Goal: Information Seeking & Learning: Learn about a topic

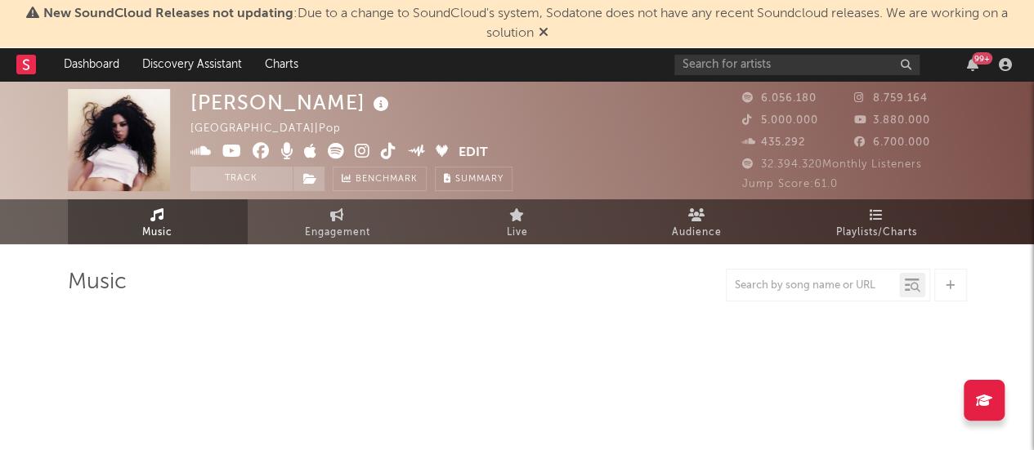
click at [540, 32] on icon at bounding box center [543, 31] width 10 height 13
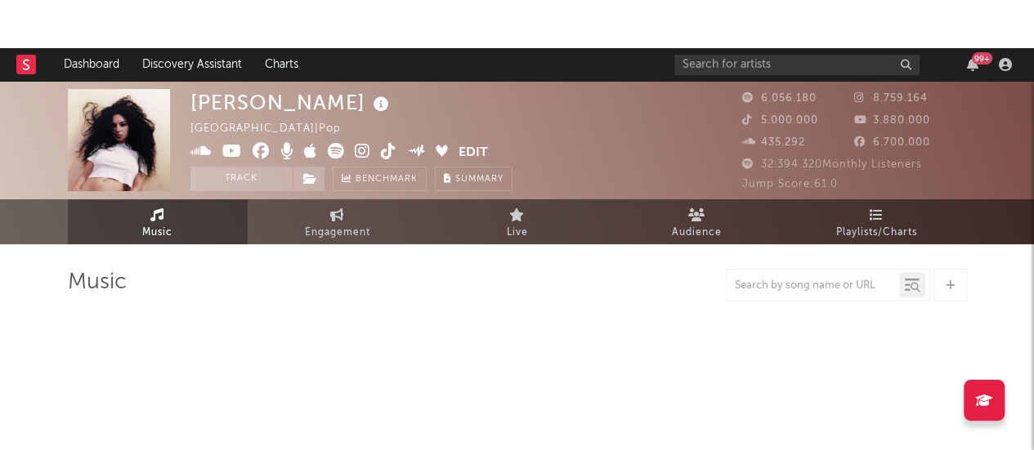
select select "6m"
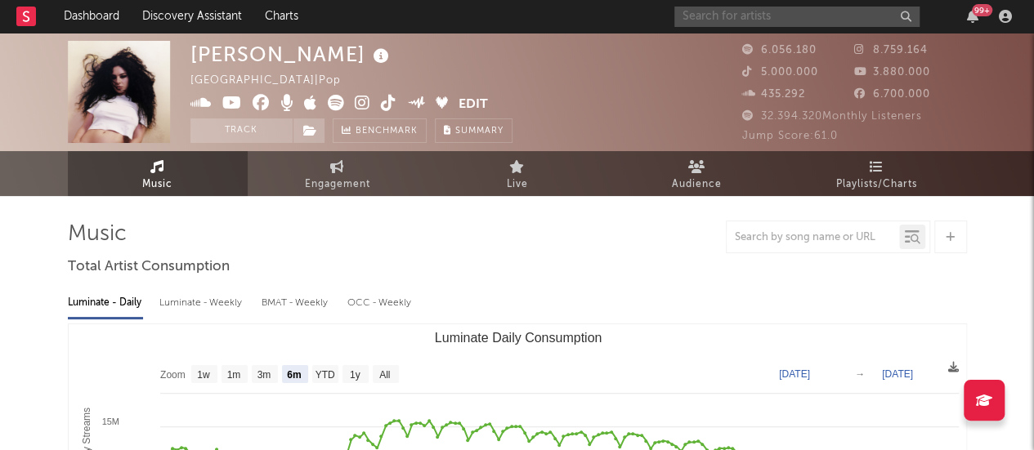
click at [730, 16] on input "text" at bounding box center [796, 17] width 245 height 20
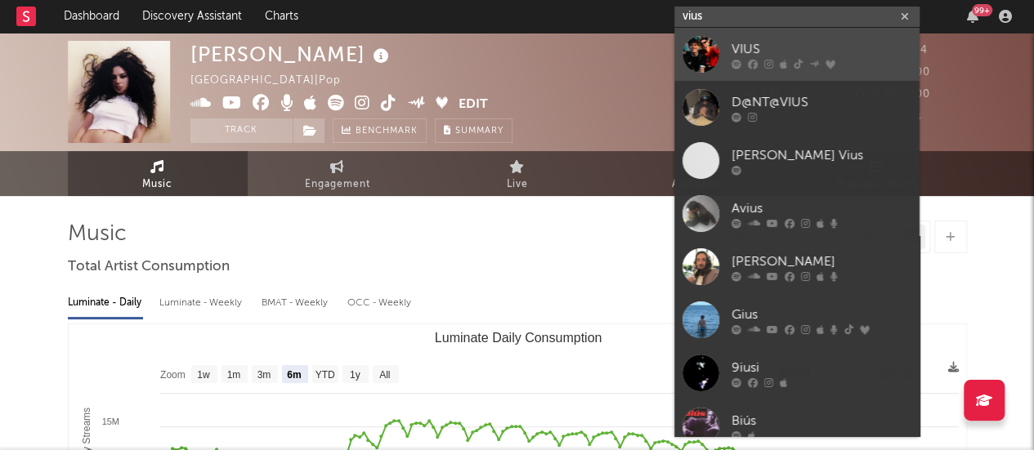
type input "vius"
click at [747, 45] on div "VIUS" at bounding box center [821, 49] width 180 height 20
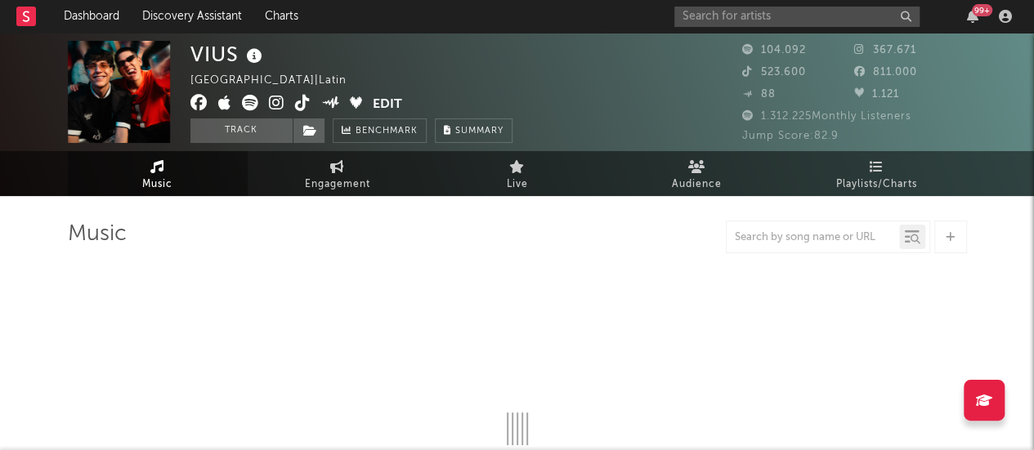
select select "6m"
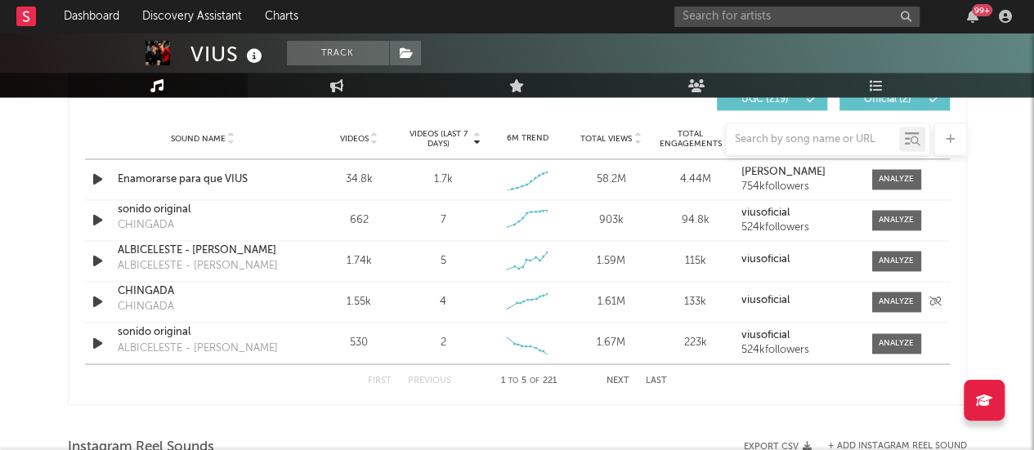
scroll to position [1177, 0]
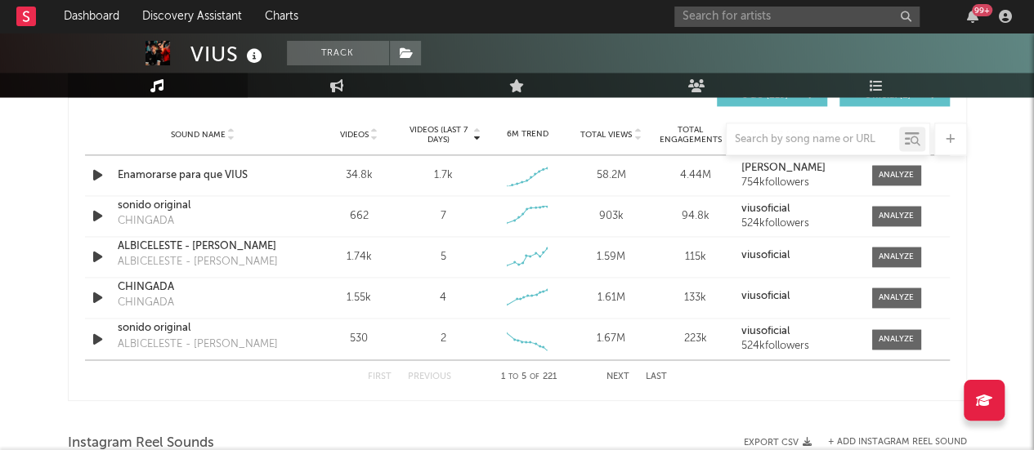
click at [616, 373] on button "Next" at bounding box center [617, 376] width 23 height 9
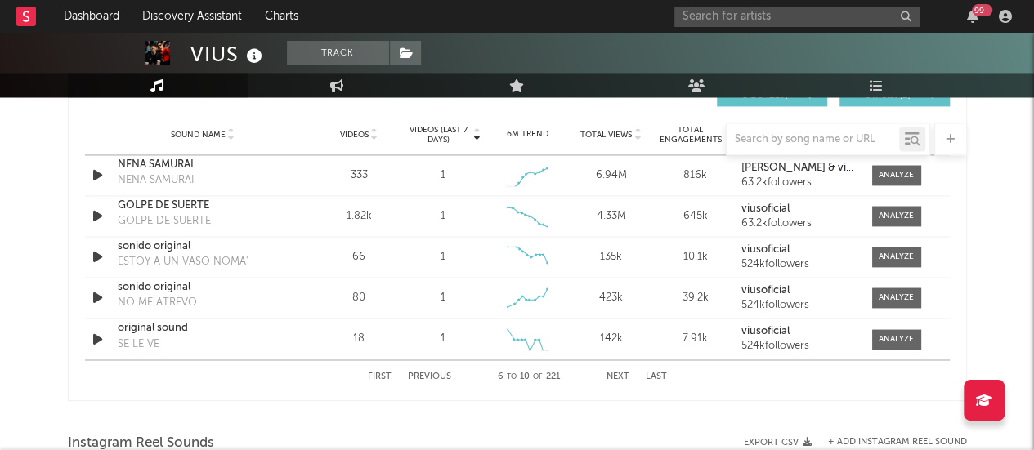
click at [654, 373] on button "Last" at bounding box center [656, 376] width 21 height 9
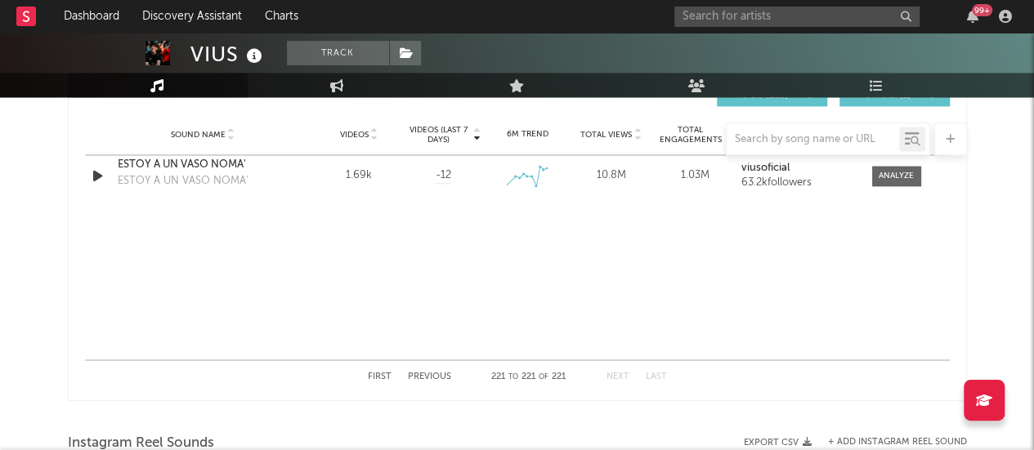
click at [385, 372] on button "First" at bounding box center [380, 376] width 24 height 9
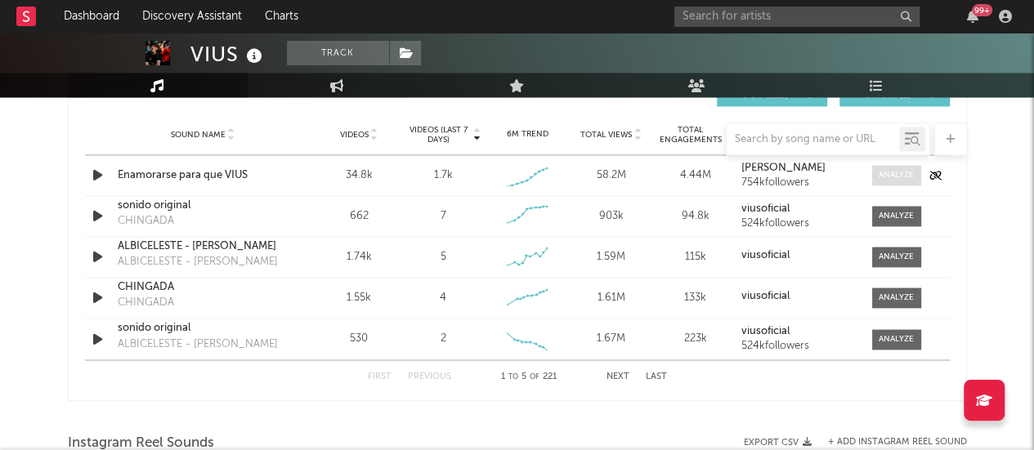
click at [900, 171] on div at bounding box center [895, 175] width 35 height 12
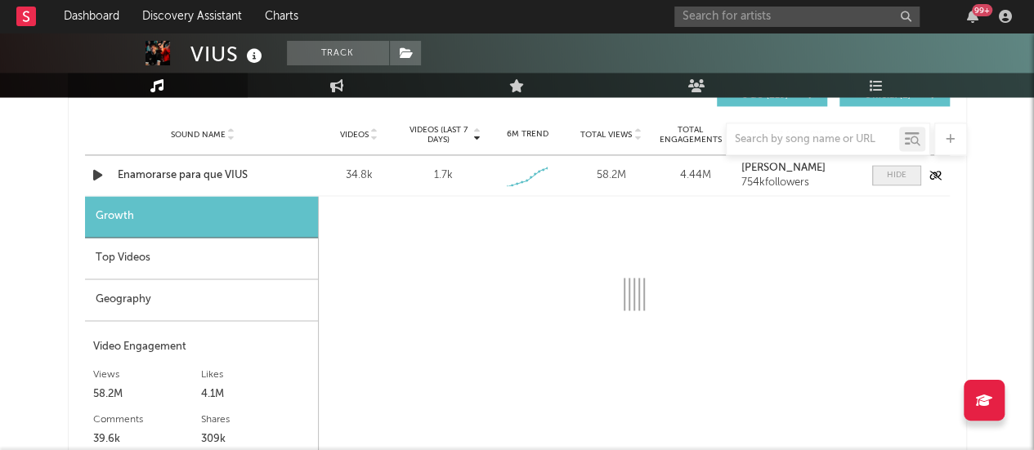
select select "1w"
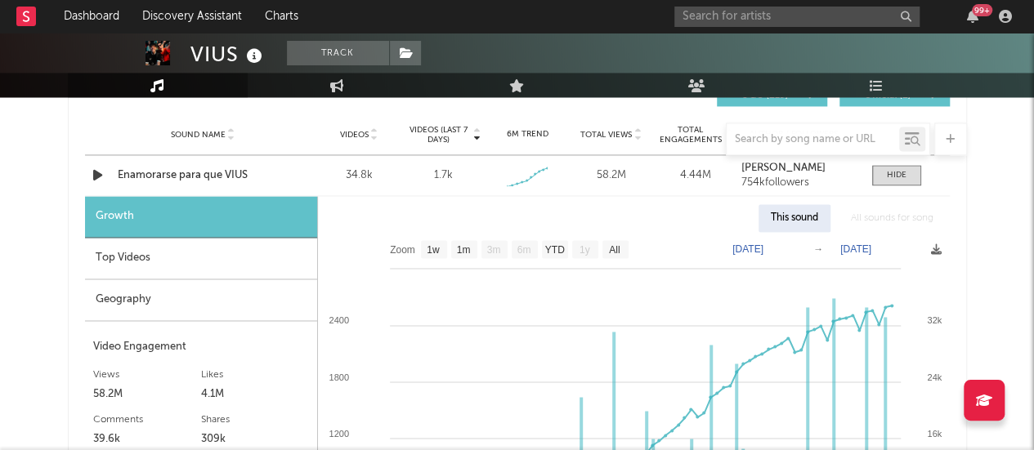
click at [232, 259] on div "Top Videos" at bounding box center [201, 259] width 232 height 42
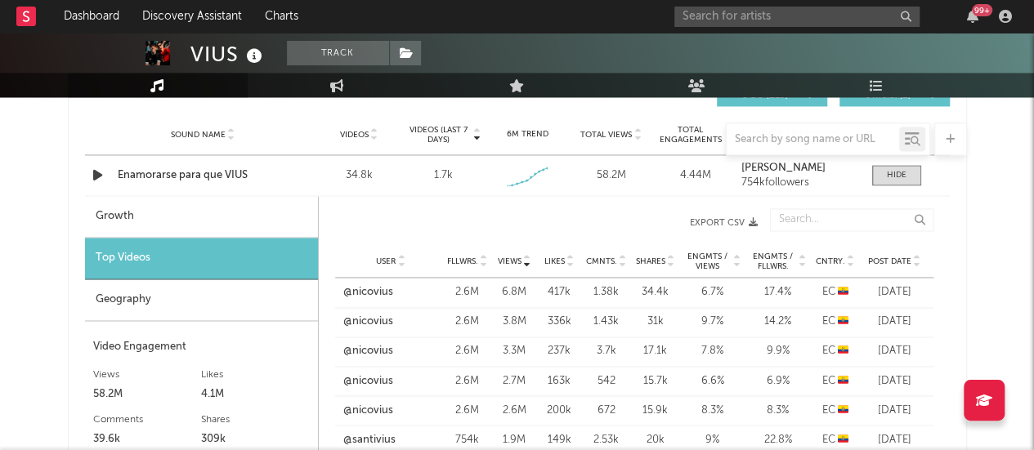
scroll to position [1199, 0]
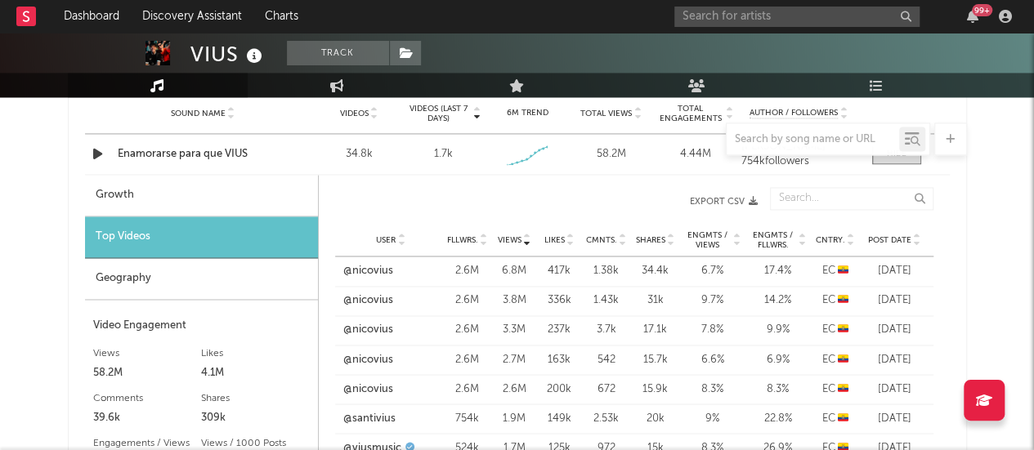
click at [829, 238] on span "Cntry." at bounding box center [829, 240] width 29 height 10
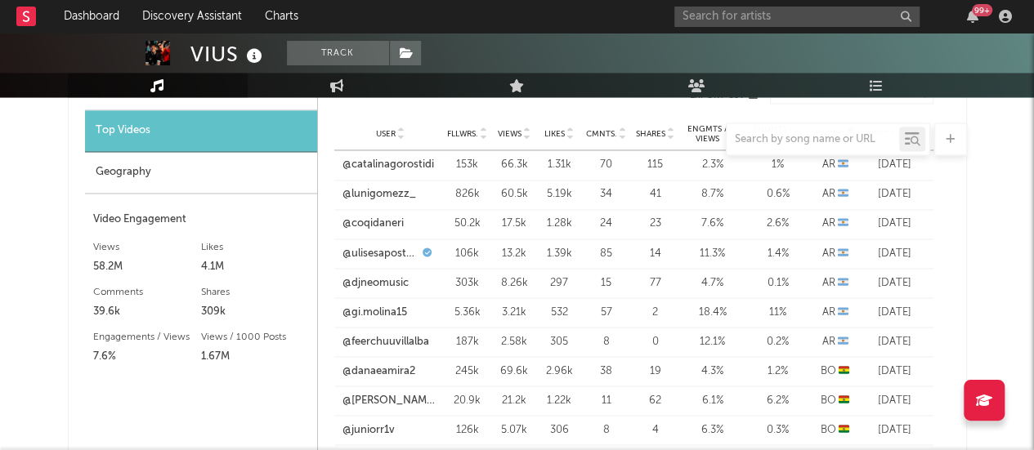
scroll to position [1304, 0]
click at [400, 164] on link "@catalinagorostidi" at bounding box center [388, 166] width 92 height 16
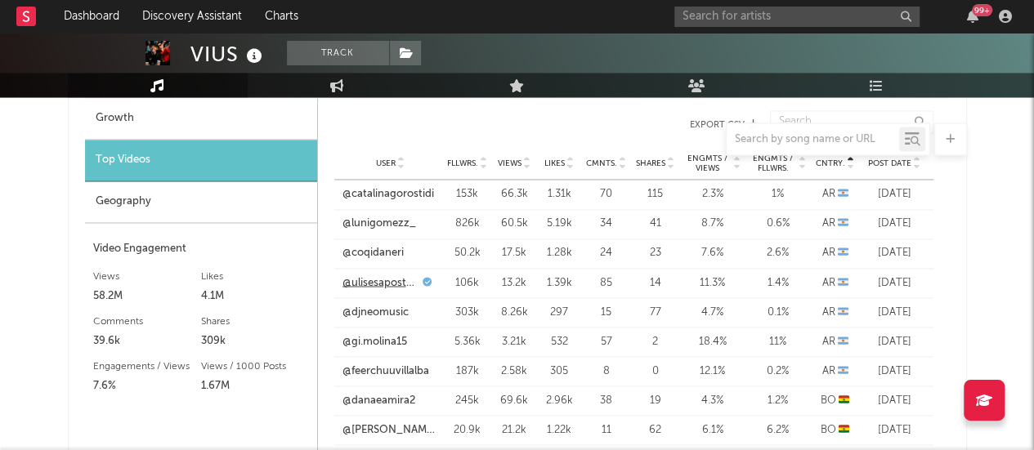
click at [391, 279] on link "@ulisesapostolo" at bounding box center [380, 283] width 77 height 16
click at [382, 245] on link "@coqidaneri" at bounding box center [372, 253] width 61 height 16
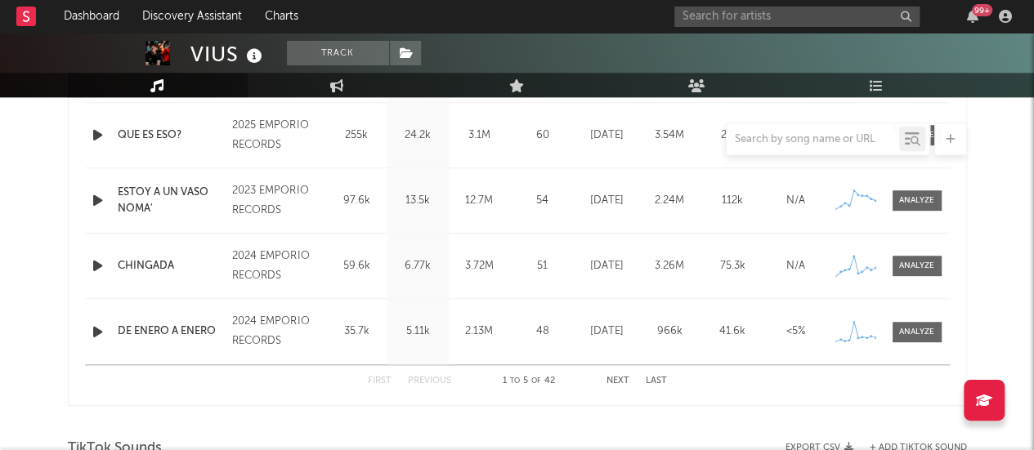
scroll to position [628, 0]
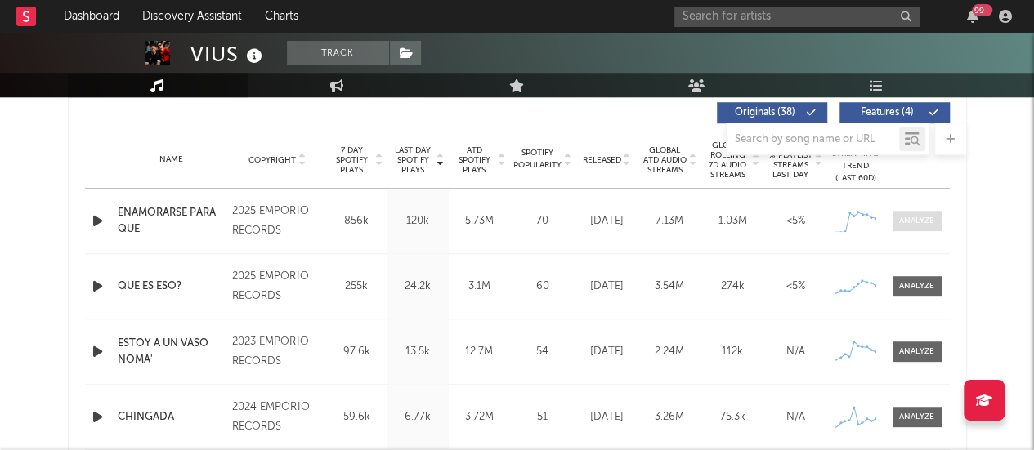
click at [896, 223] on span at bounding box center [916, 221] width 49 height 20
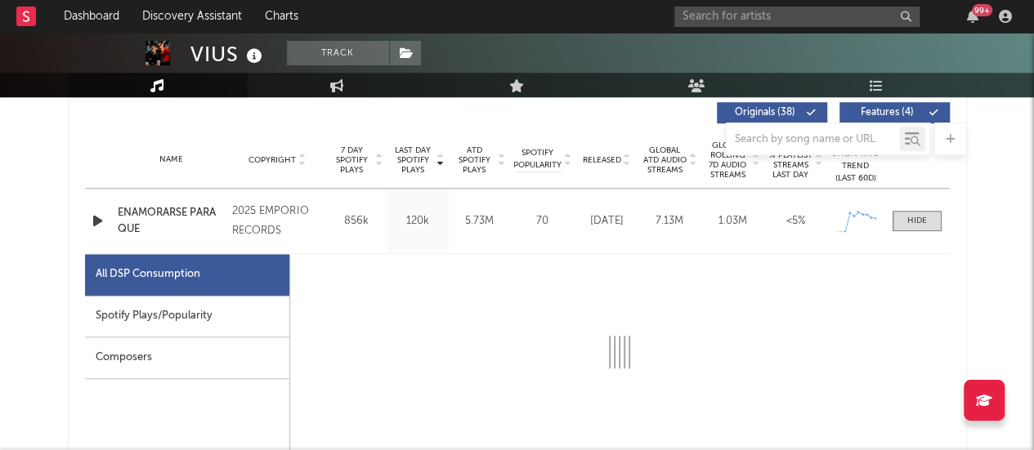
select select "1w"
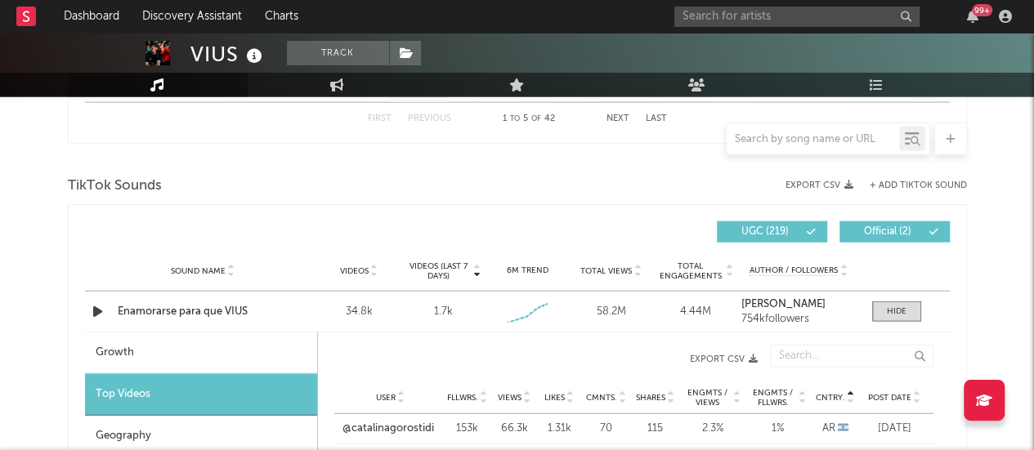
scroll to position [1959, 0]
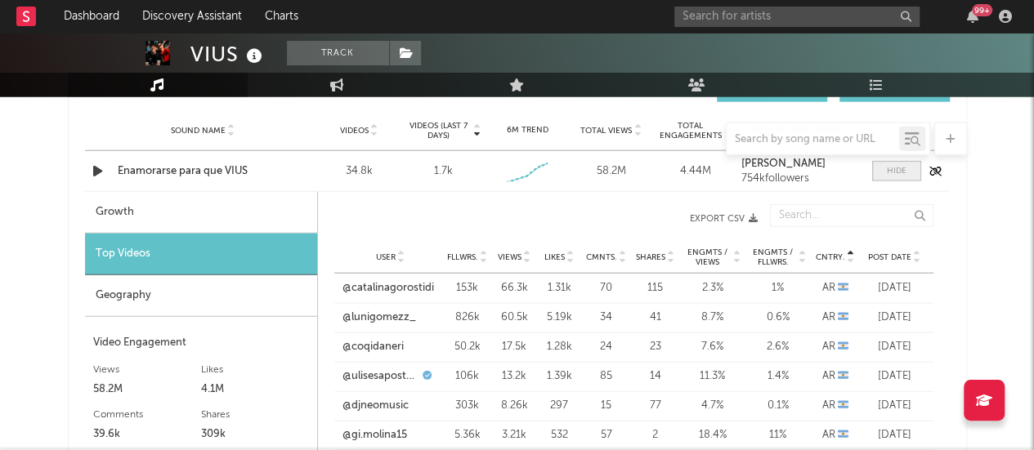
click at [901, 162] on span at bounding box center [896, 171] width 49 height 20
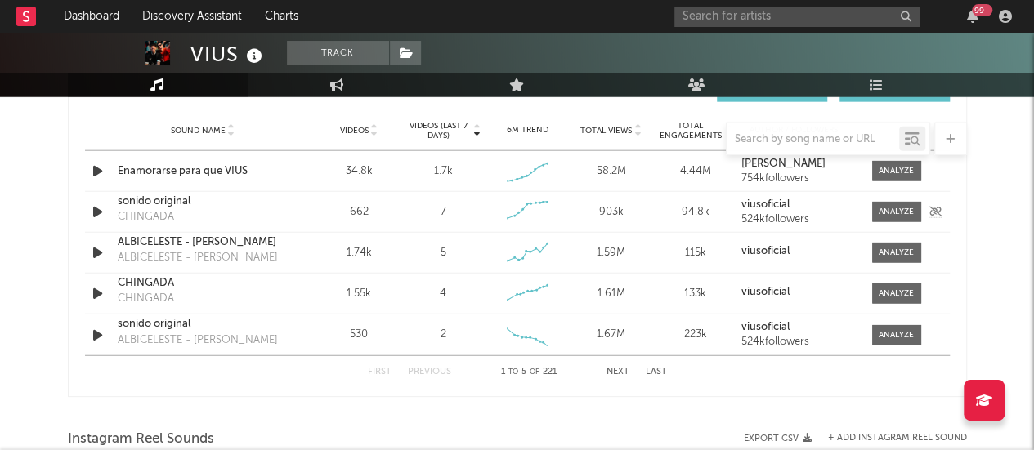
click at [94, 212] on icon "button" at bounding box center [97, 212] width 17 height 20
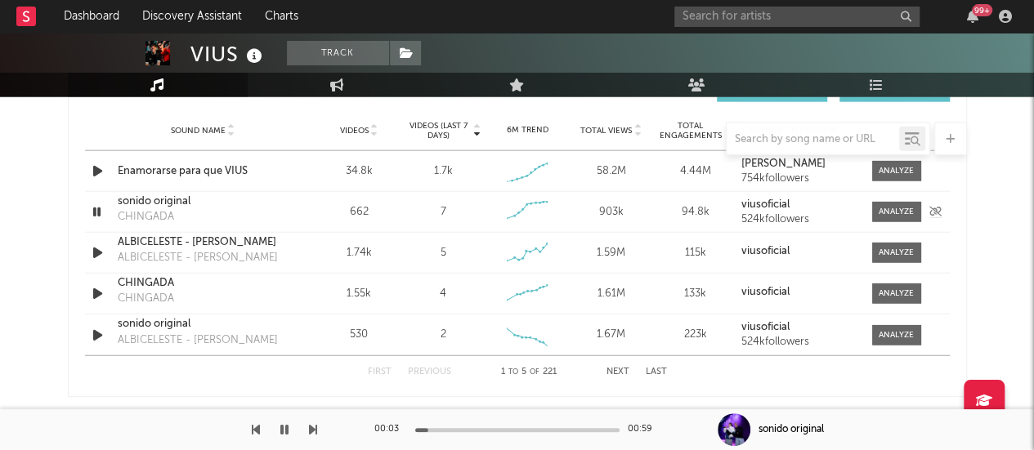
click at [94, 212] on icon "button" at bounding box center [97, 212] width 16 height 20
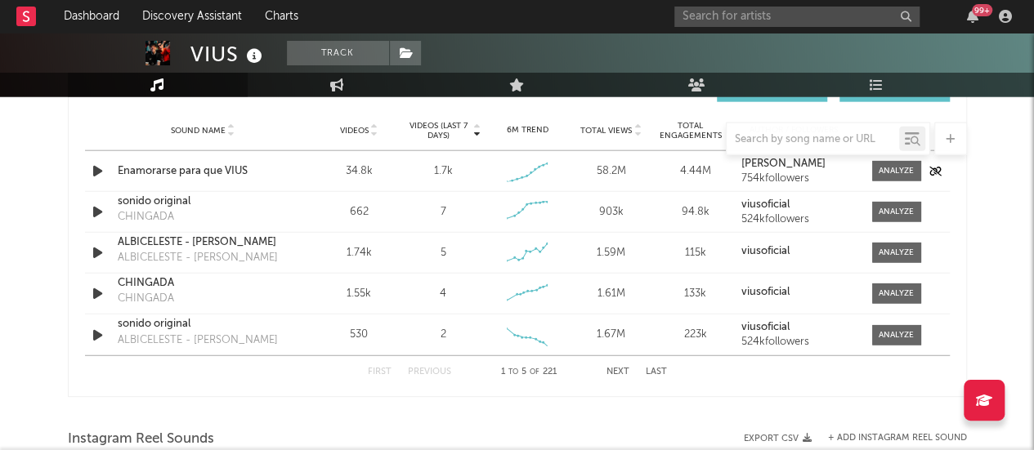
click at [98, 169] on icon "button" at bounding box center [97, 171] width 17 height 20
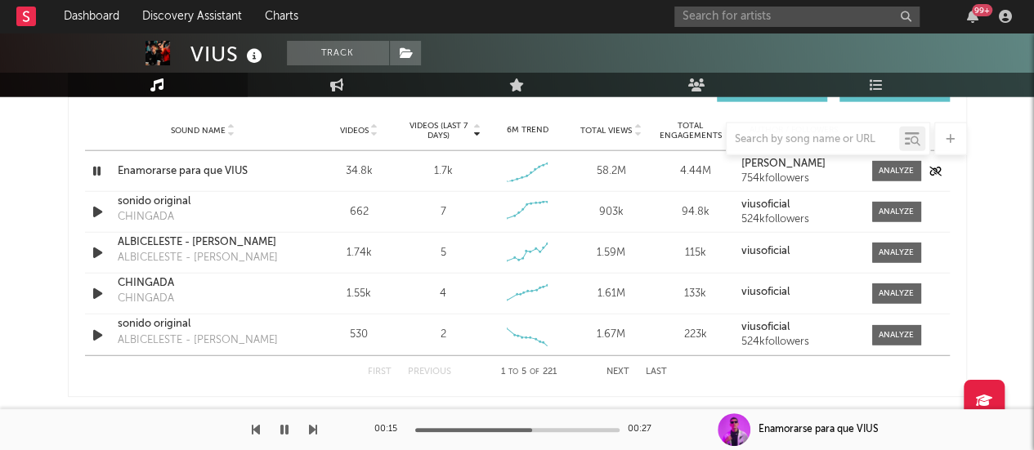
click at [96, 167] on icon "button" at bounding box center [97, 171] width 16 height 20
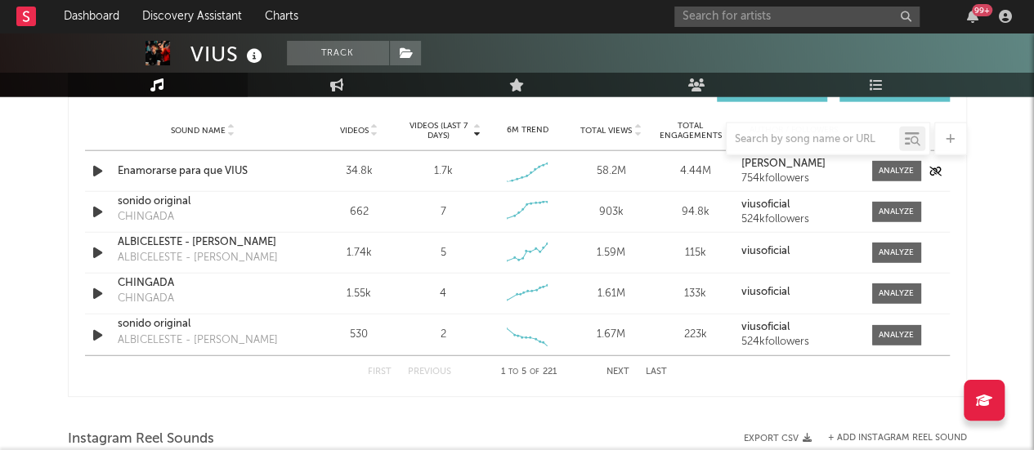
click at [98, 168] on icon "button" at bounding box center [97, 171] width 17 height 20
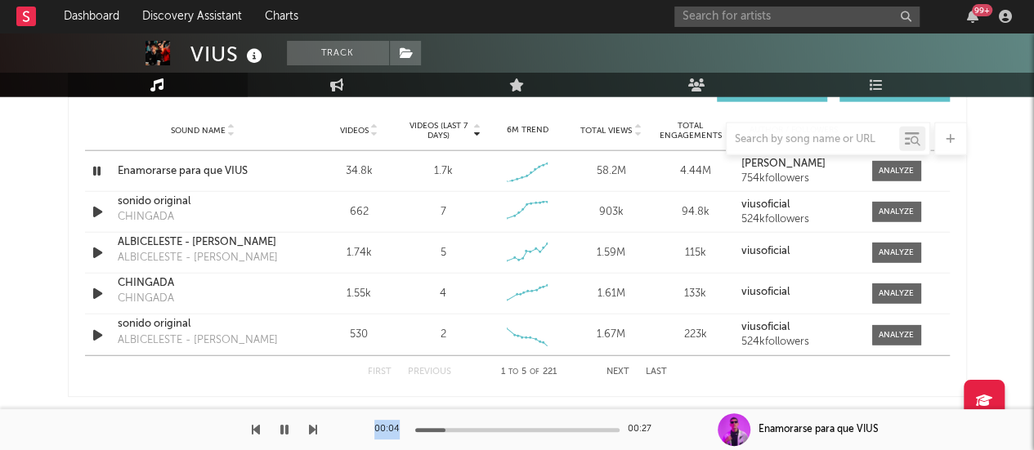
drag, startPoint x: 443, startPoint y: 430, endPoint x: 363, endPoint y: 429, distance: 80.1
click at [363, 429] on div "00:04 00:27 Enamorarse para que VIUS" at bounding box center [517, 429] width 1034 height 41
click at [417, 429] on div at bounding box center [357, 430] width 204 height 4
click at [284, 429] on icon "button" at bounding box center [284, 429] width 8 height 13
